Goal: Task Accomplishment & Management: Manage account settings

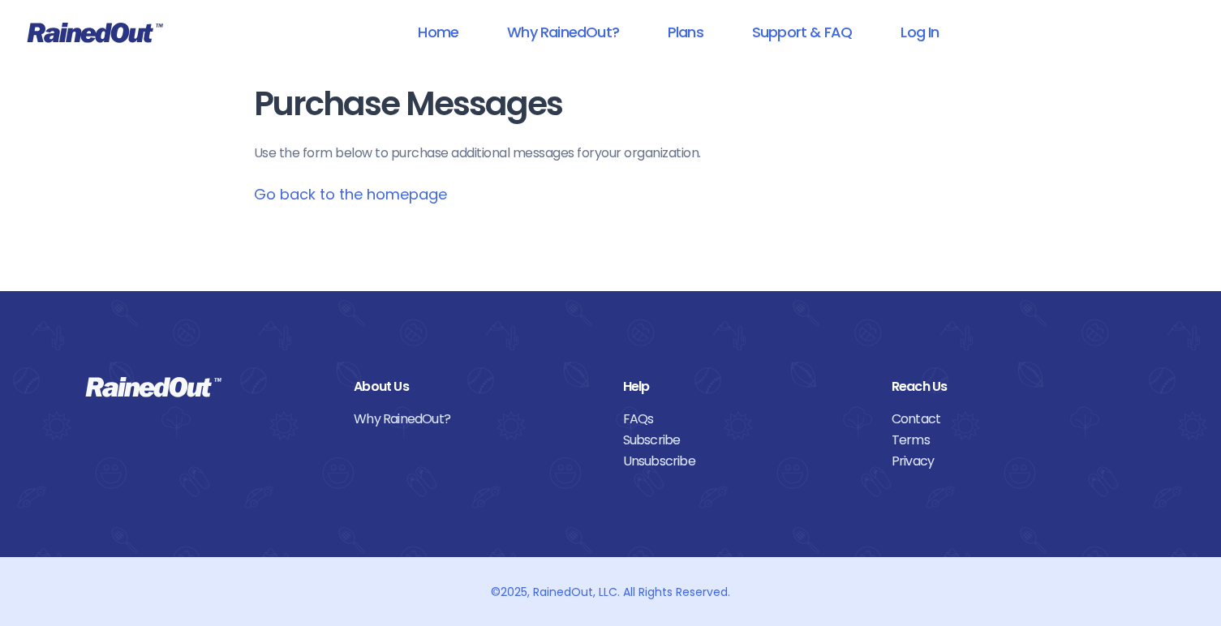
click at [392, 200] on link "Go back to the homepage" at bounding box center [350, 194] width 193 height 20
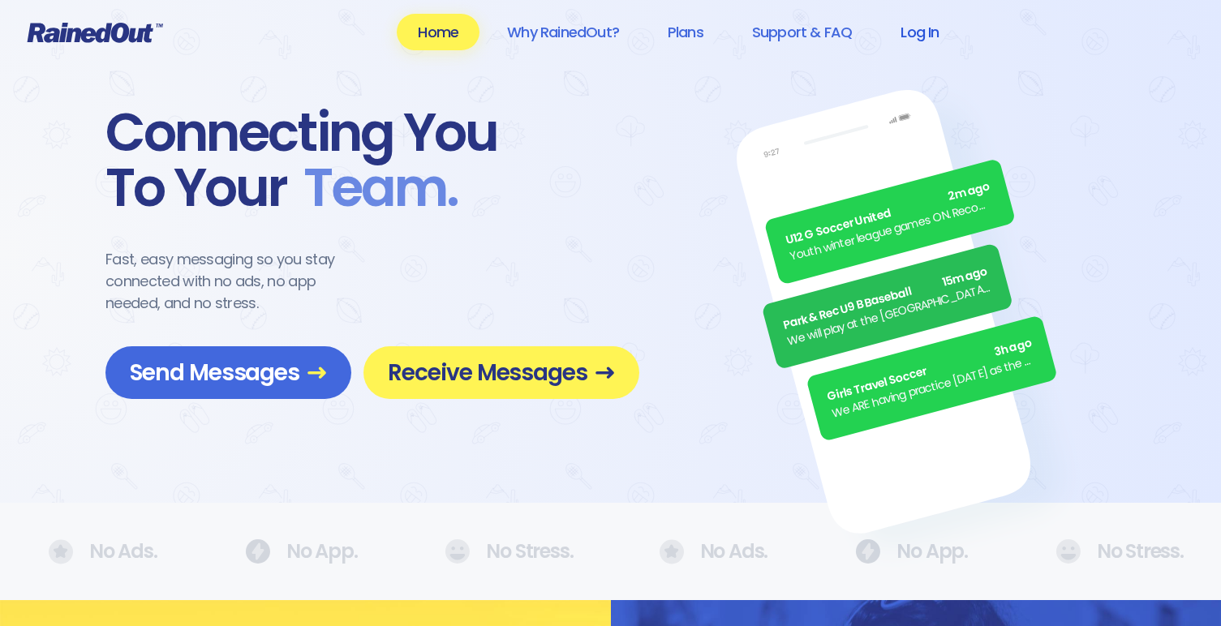
click at [954, 30] on link "Log In" at bounding box center [919, 32] width 80 height 37
